Goal: Obtain resource: Obtain resource

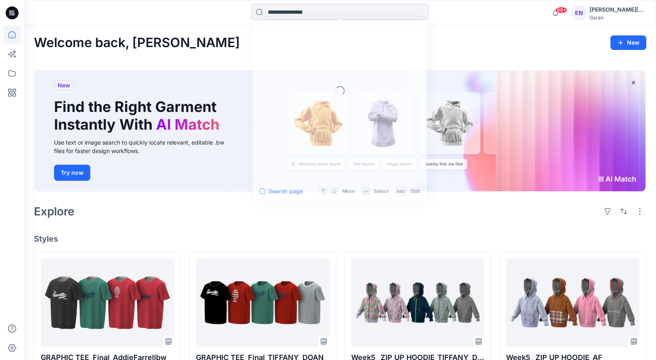
click at [331, 13] on input at bounding box center [339, 12] width 177 height 16
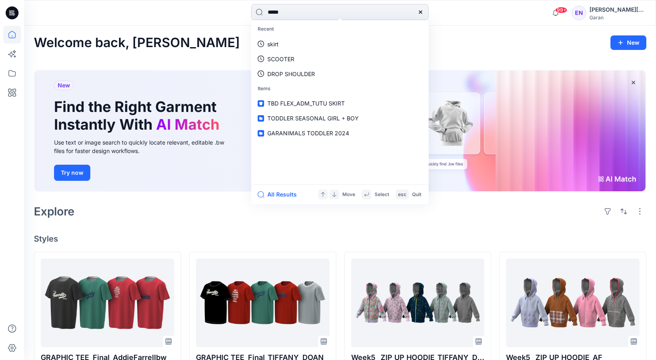
type input "******"
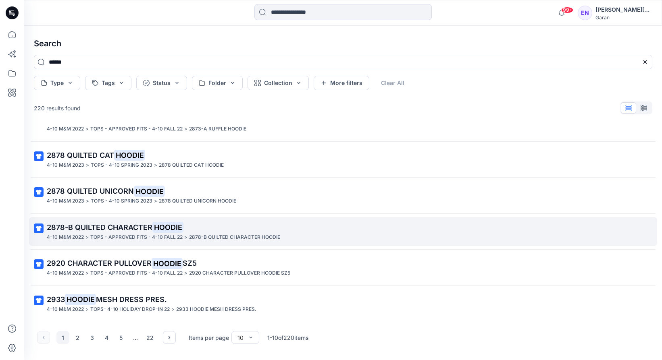
scroll to position [165, 0]
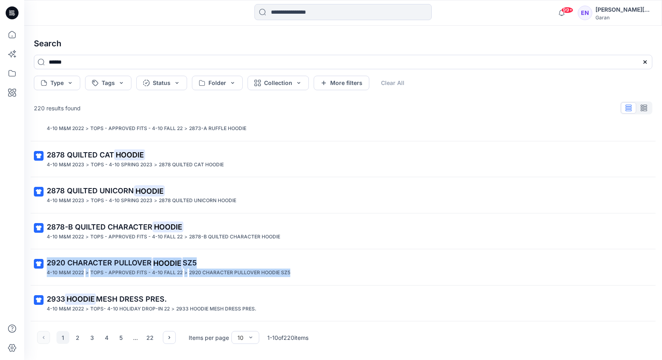
drag, startPoint x: 80, startPoint y: 335, endPoint x: 140, endPoint y: 287, distance: 77.0
click at [80, 335] on button "2" at bounding box center [77, 337] width 13 height 13
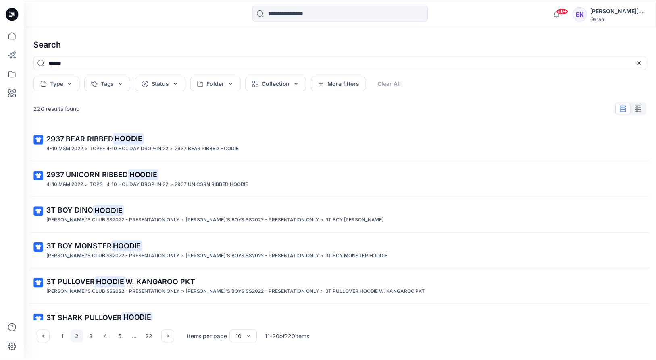
scroll to position [0, 0]
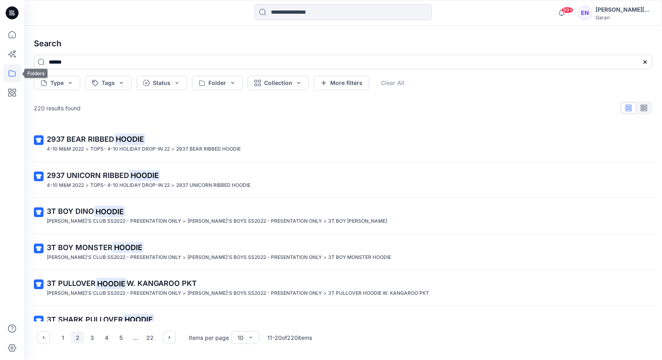
click at [12, 67] on icon at bounding box center [12, 73] width 18 height 18
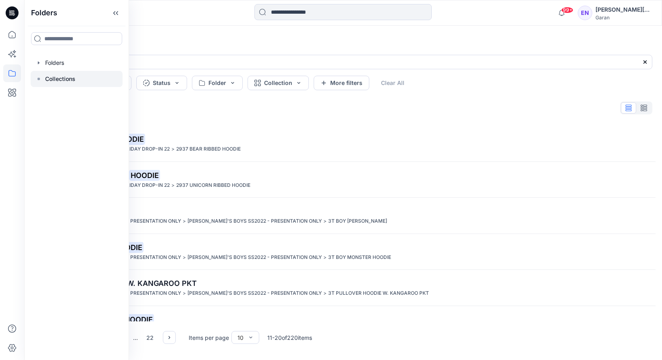
click at [60, 73] on div at bounding box center [77, 79] width 92 height 16
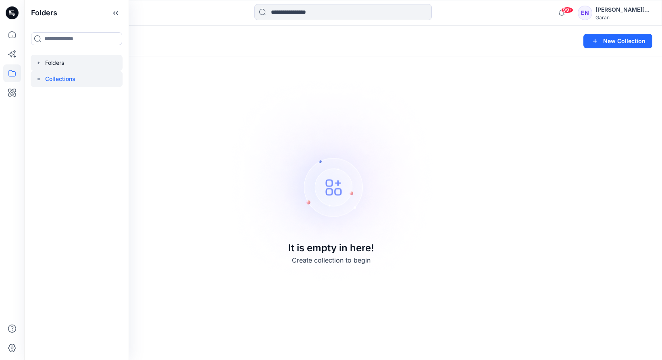
drag, startPoint x: 59, startPoint y: 64, endPoint x: 62, endPoint y: 67, distance: 4.6
click at [59, 64] on div at bounding box center [77, 63] width 92 height 16
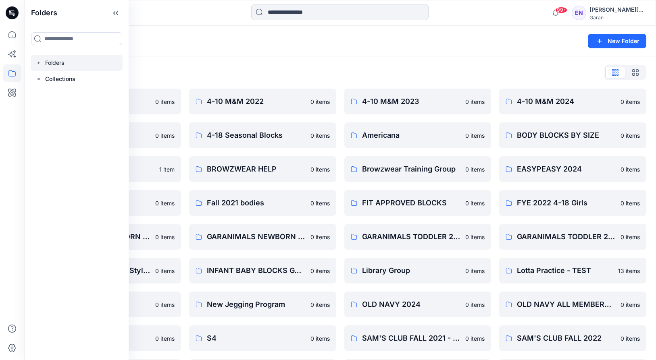
click at [474, 71] on div "Folders List" at bounding box center [340, 72] width 612 height 13
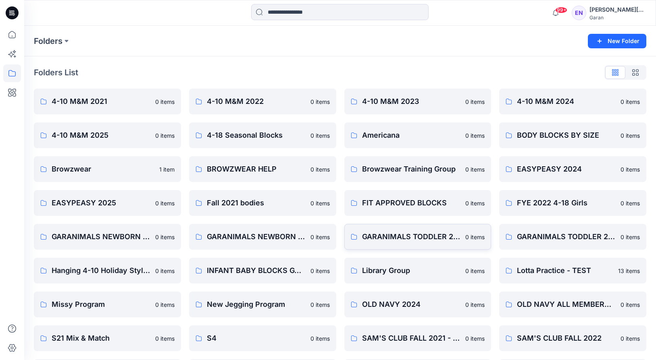
click at [454, 245] on link "GARANIMALS TODDLER 2024 0 items" at bounding box center [417, 237] width 147 height 26
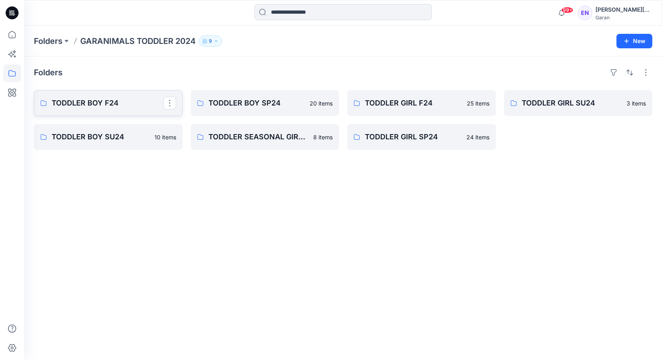
click at [124, 101] on p "TODDLER BOY F24" at bounding box center [108, 103] width 112 height 11
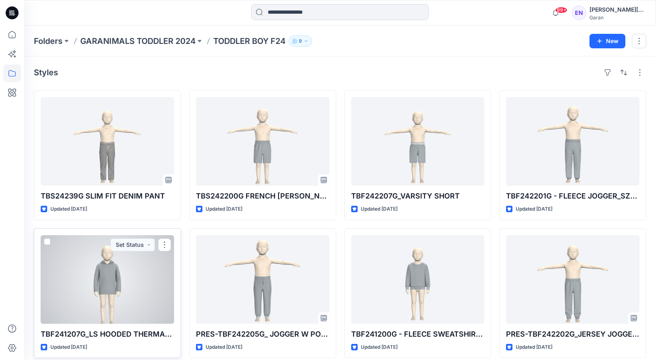
drag, startPoint x: 137, startPoint y: 298, endPoint x: 149, endPoint y: 233, distance: 65.6
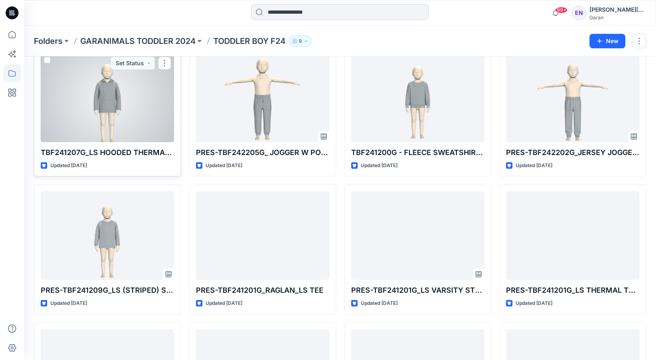
scroll to position [181, 0]
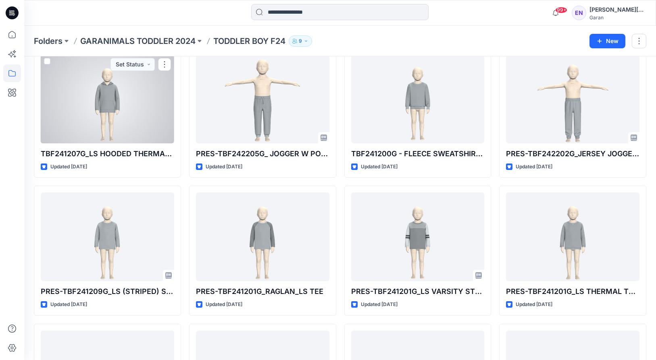
click at [145, 125] on div at bounding box center [107, 99] width 133 height 89
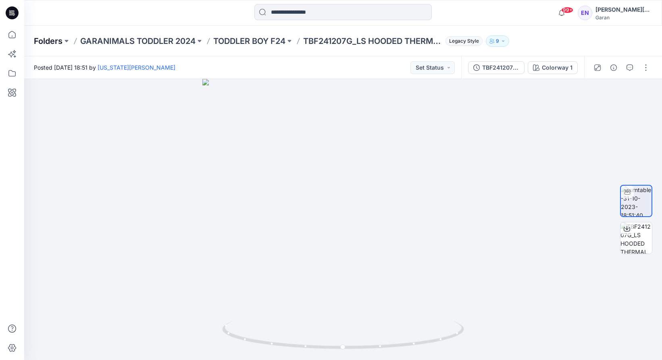
click at [54, 39] on p "Folders" at bounding box center [48, 40] width 29 height 11
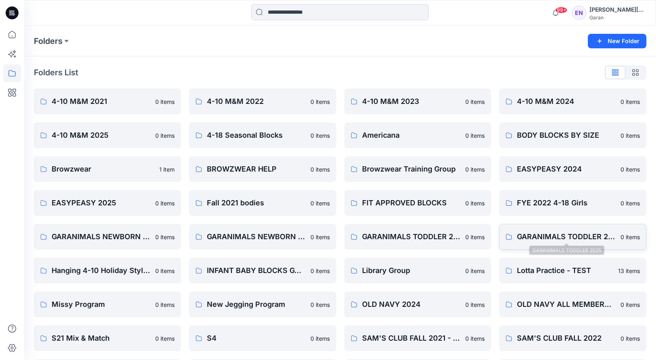
click at [594, 242] on p "GARANIMALS TODDLER 2025" at bounding box center [566, 236] width 99 height 11
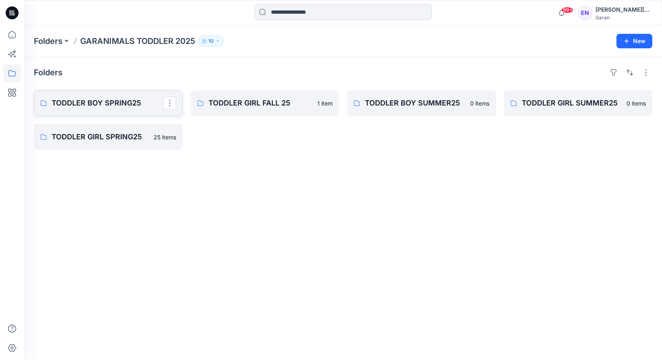
click at [127, 103] on p "TODDLER BOY SPRING25" at bounding box center [108, 103] width 112 height 11
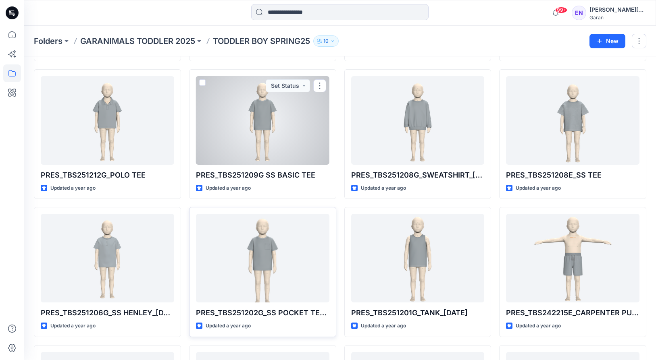
scroll to position [560, 0]
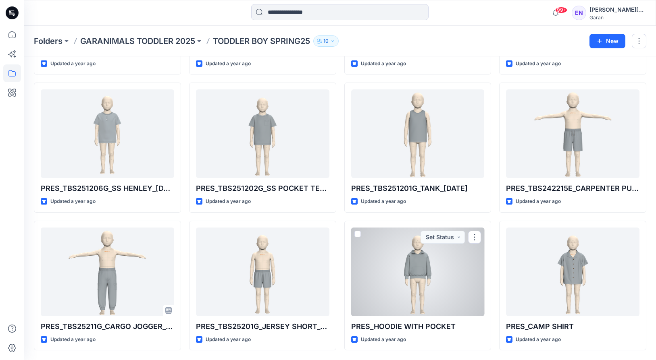
click at [430, 286] on div at bounding box center [417, 272] width 133 height 89
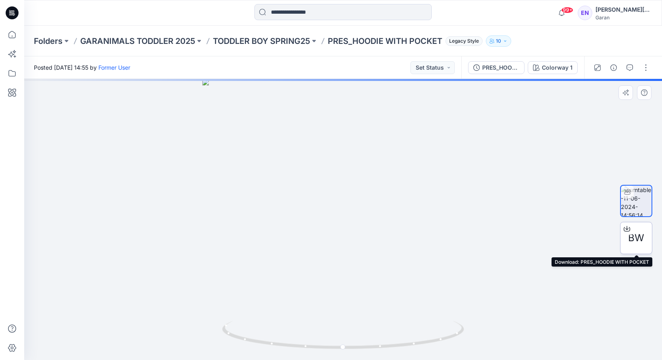
click at [634, 244] on span "BW" at bounding box center [636, 238] width 16 height 15
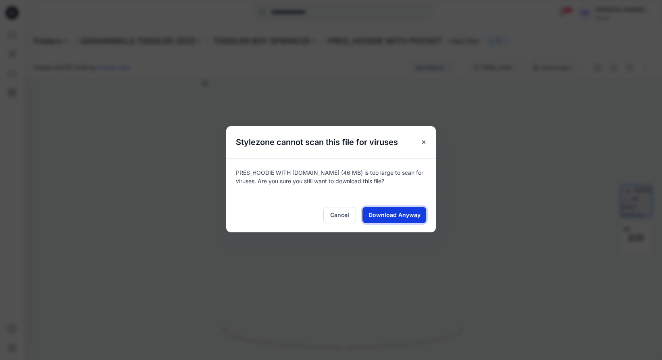
click at [409, 214] on span "Download Anyway" at bounding box center [394, 215] width 52 height 8
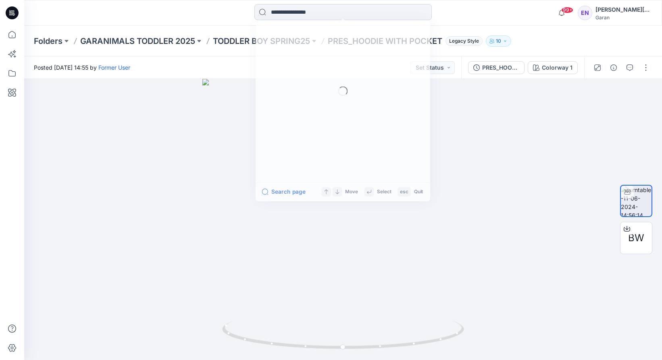
click at [339, 11] on input at bounding box center [342, 12] width 177 height 16
type input "******"
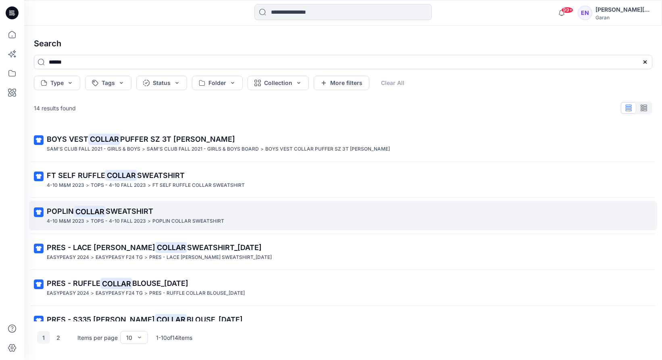
click at [115, 203] on link "POPLIN COLLAR SWEATSHIRT 4-10 M&M 2023 > TOPS - 4-10 FALL 2023 > POPLIN COLLAR …" at bounding box center [343, 215] width 628 height 29
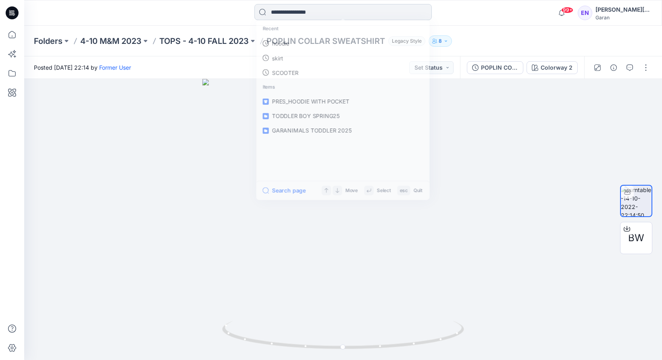
drag, startPoint x: 261, startPoint y: 15, endPoint x: 283, endPoint y: 12, distance: 22.4
click at [270, 15] on input at bounding box center [342, 12] width 177 height 16
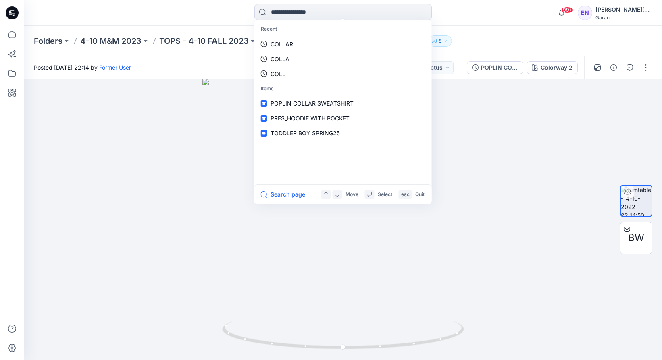
click at [306, 35] on p "Recent" at bounding box center [343, 29] width 174 height 15
click at [268, 41] on link "COLLAR" at bounding box center [343, 44] width 174 height 15
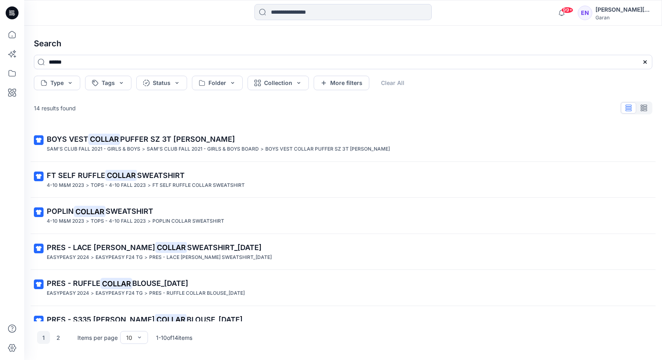
click at [159, 174] on span "SWEATSHIRT" at bounding box center [161, 175] width 48 height 8
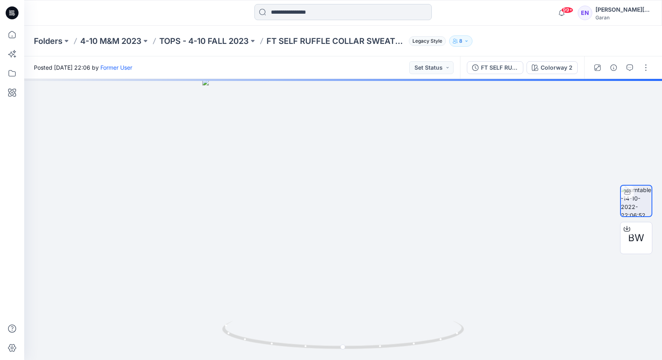
click at [321, 10] on input at bounding box center [342, 12] width 177 height 16
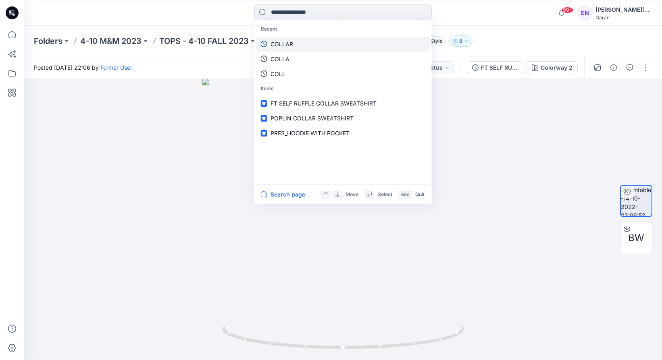
click at [313, 40] on link "COLLAR" at bounding box center [343, 44] width 174 height 15
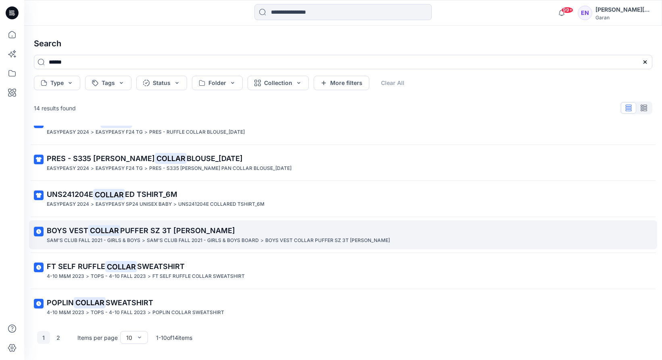
scroll to position [165, 0]
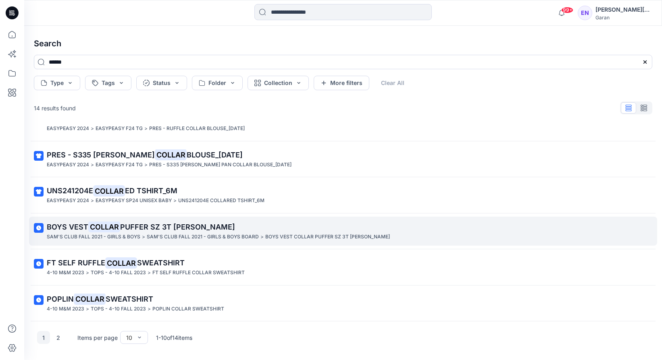
click at [184, 226] on span "PUFFER SZ 3T [PERSON_NAME]" at bounding box center [177, 227] width 115 height 8
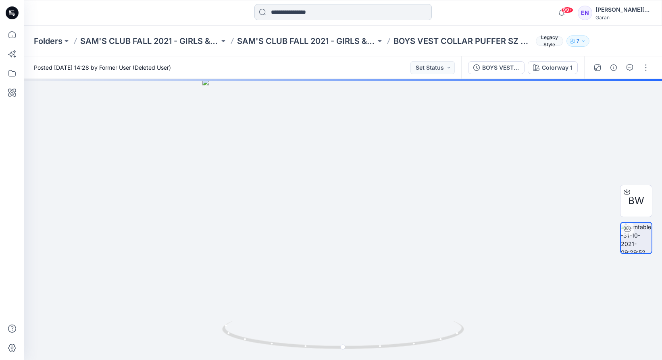
click at [293, 8] on input at bounding box center [342, 12] width 177 height 16
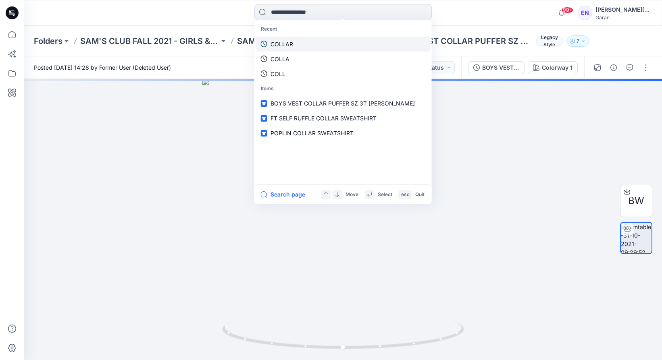
click at [301, 39] on link "COLLAR" at bounding box center [343, 44] width 174 height 15
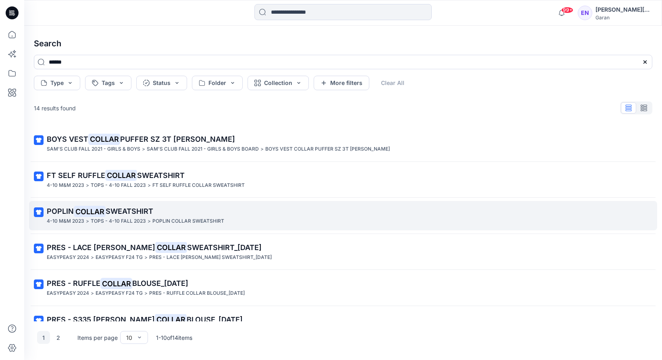
click at [150, 208] on span "SWEATSHIRT" at bounding box center [130, 211] width 48 height 8
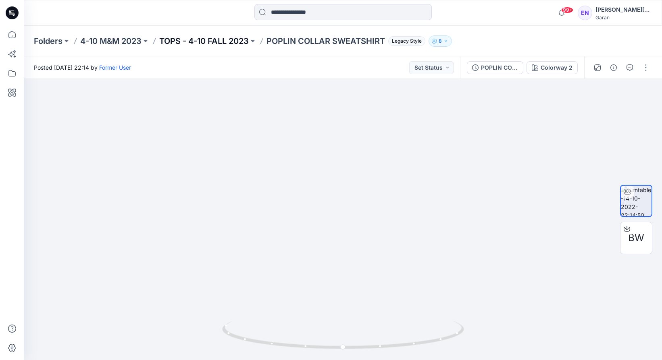
click at [236, 39] on p "TOPS - 4-10 FALL 2023" at bounding box center [203, 40] width 89 height 11
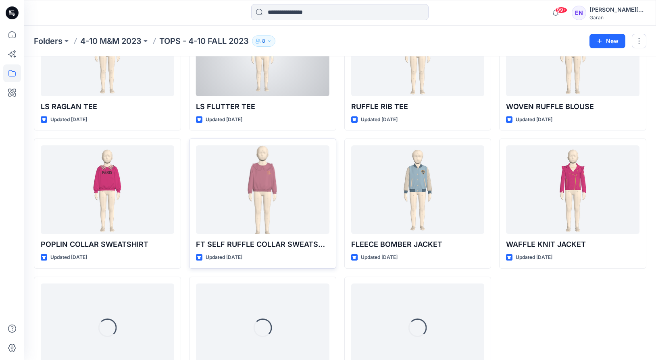
scroll to position [284, 0]
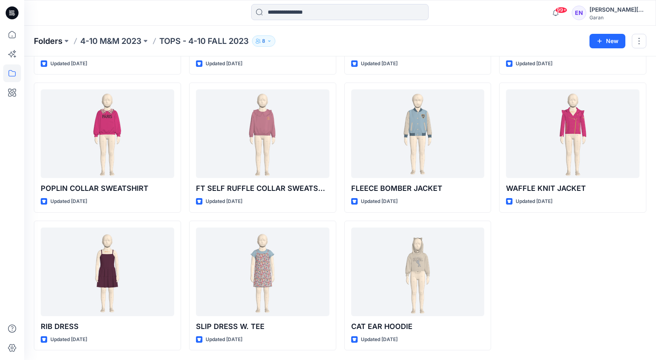
click at [59, 41] on p "Folders" at bounding box center [48, 40] width 29 height 11
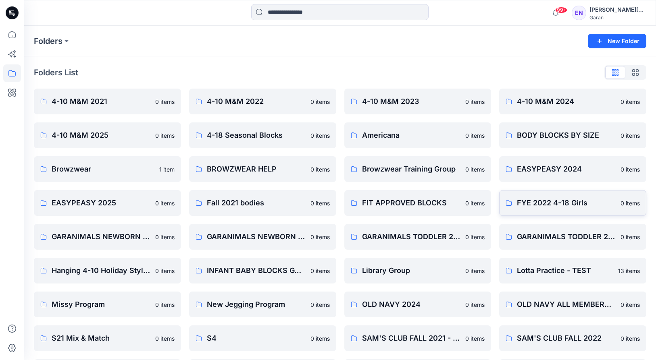
click at [572, 206] on p "FYE 2022 4-18 Girls" at bounding box center [566, 202] width 99 height 11
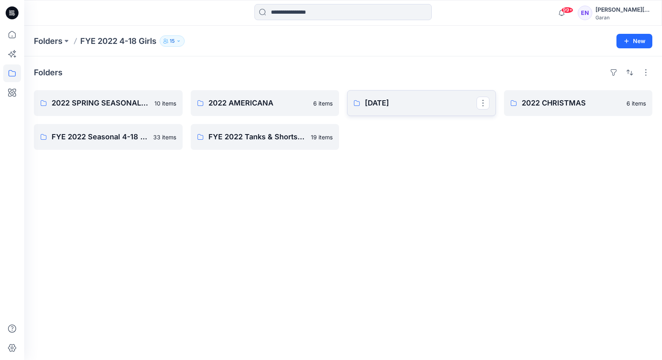
click at [375, 94] on link "[DATE]" at bounding box center [421, 103] width 149 height 26
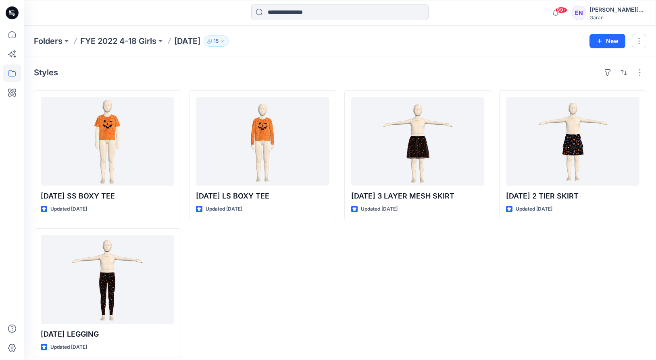
drag, startPoint x: 113, startPoint y: 38, endPoint x: 152, endPoint y: 50, distance: 41.1
click at [113, 38] on p "FYE 2022 4-18 Girls" at bounding box center [118, 40] width 76 height 11
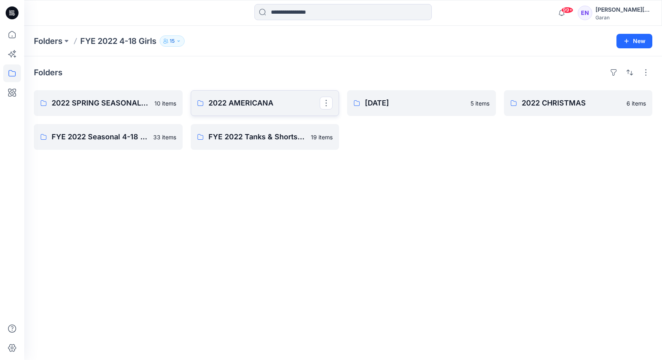
click at [279, 106] on p "2022 AMERICANA" at bounding box center [264, 103] width 112 height 11
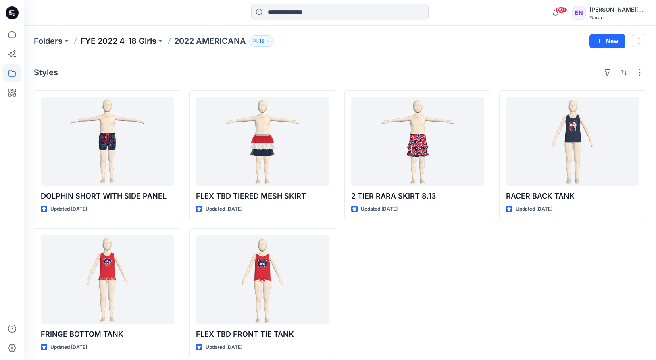
click at [103, 39] on p "FYE 2022 4-18 Girls" at bounding box center [118, 40] width 76 height 11
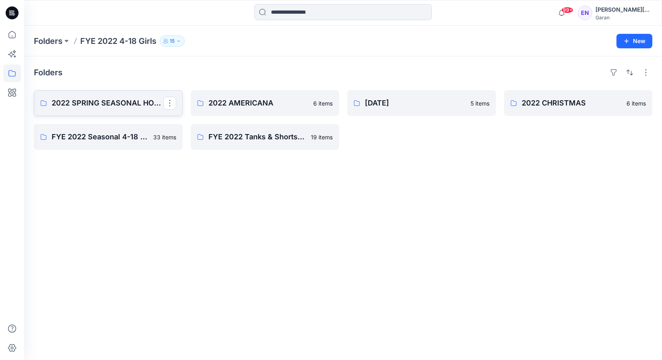
click at [101, 92] on link "2022 SPRING SEASONAL HOLIDAYS" at bounding box center [108, 103] width 149 height 26
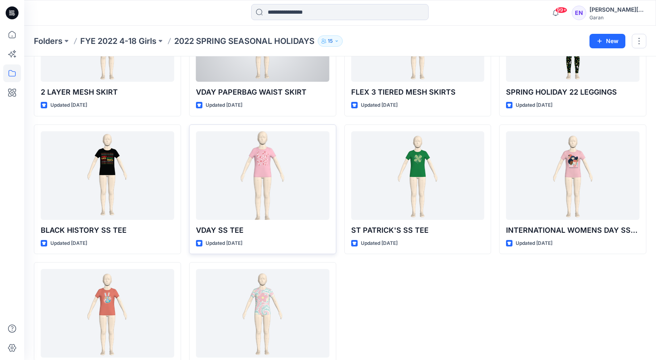
scroll to position [145, 0]
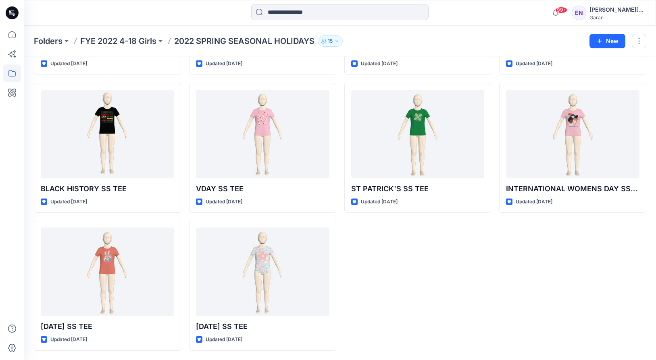
click at [133, 40] on p "FYE 2022 4-18 Girls" at bounding box center [118, 40] width 76 height 11
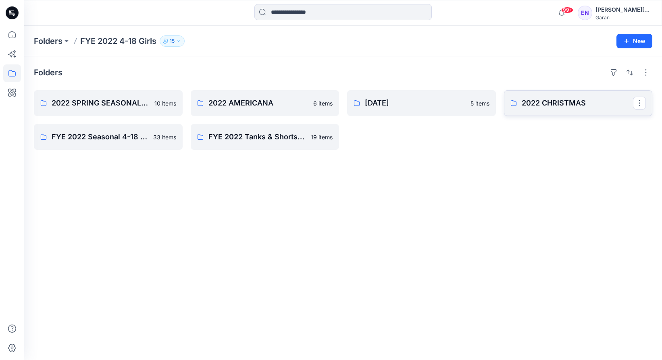
click at [530, 107] on p "2022 CHRISTMAS" at bounding box center [577, 103] width 112 height 11
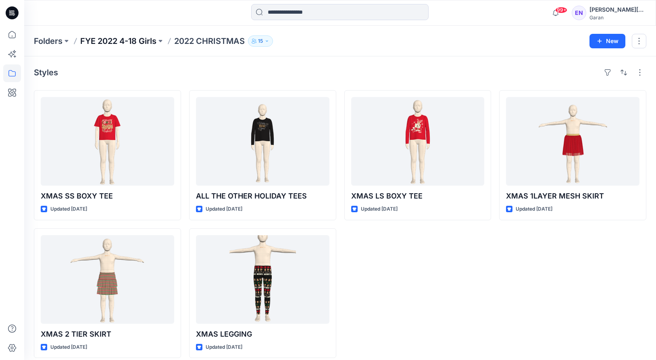
click at [113, 42] on p "FYE 2022 4-18 Girls" at bounding box center [118, 40] width 76 height 11
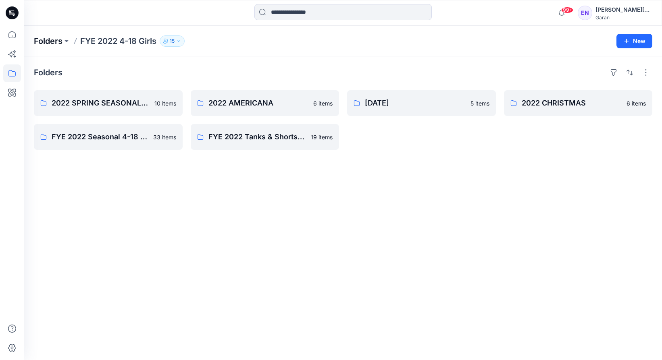
click at [57, 42] on p "Folders" at bounding box center [48, 40] width 29 height 11
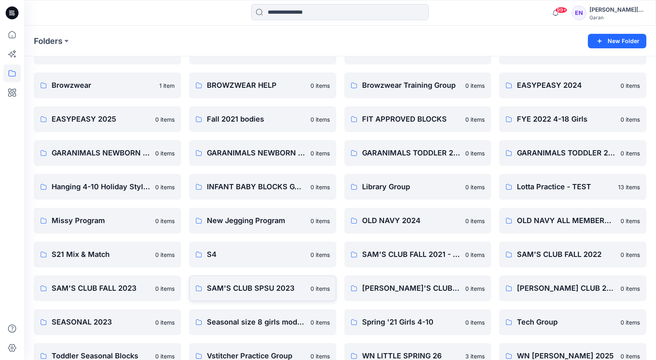
scroll to position [136, 0]
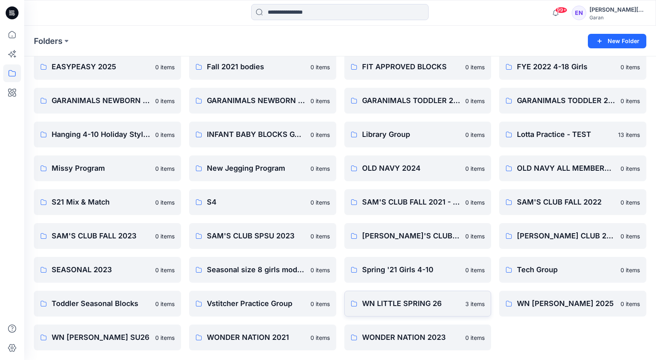
click at [459, 301] on p "WN LITTLE SPRING 26" at bounding box center [411, 303] width 99 height 11
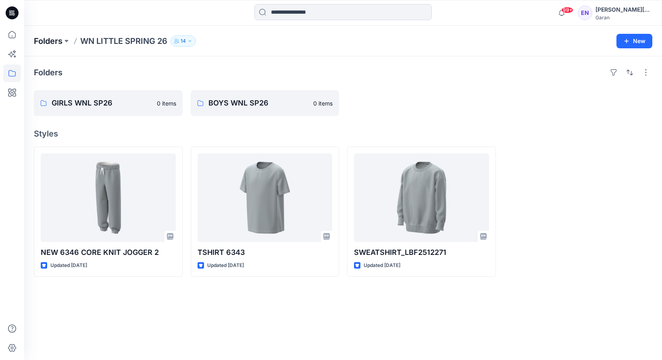
click at [58, 37] on p "Folders" at bounding box center [48, 40] width 29 height 11
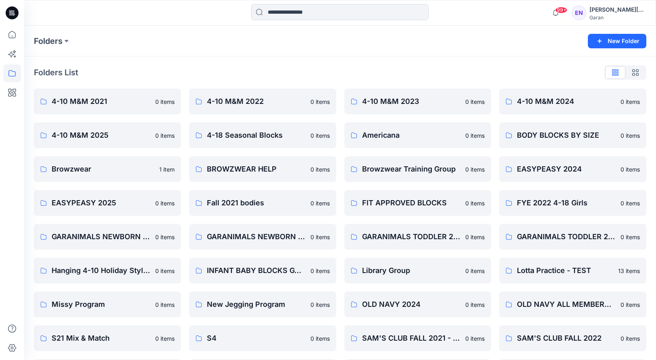
scroll to position [136, 0]
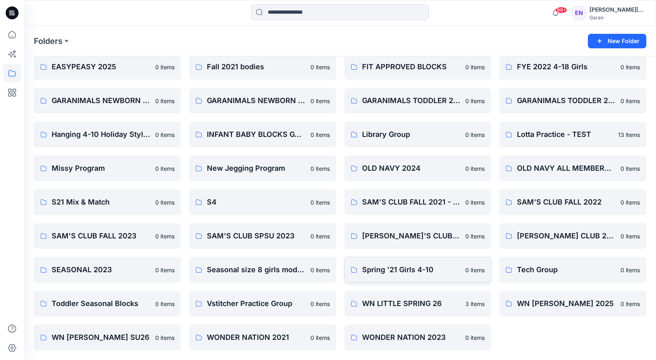
click at [457, 270] on p "Spring '21 Girls 4-10" at bounding box center [411, 269] width 99 height 11
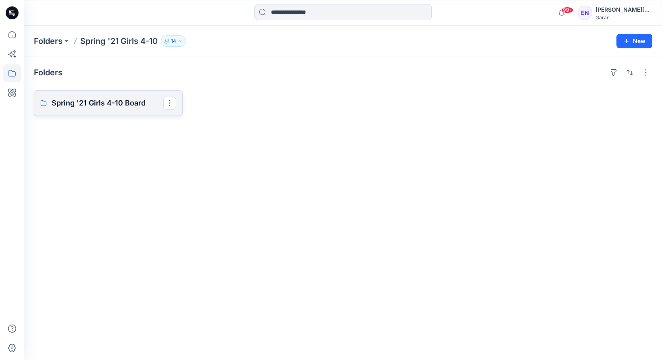
click at [142, 98] on p "Spring '21 Girls 4-10 Board" at bounding box center [108, 103] width 112 height 11
